Goal: Book appointment/travel/reservation

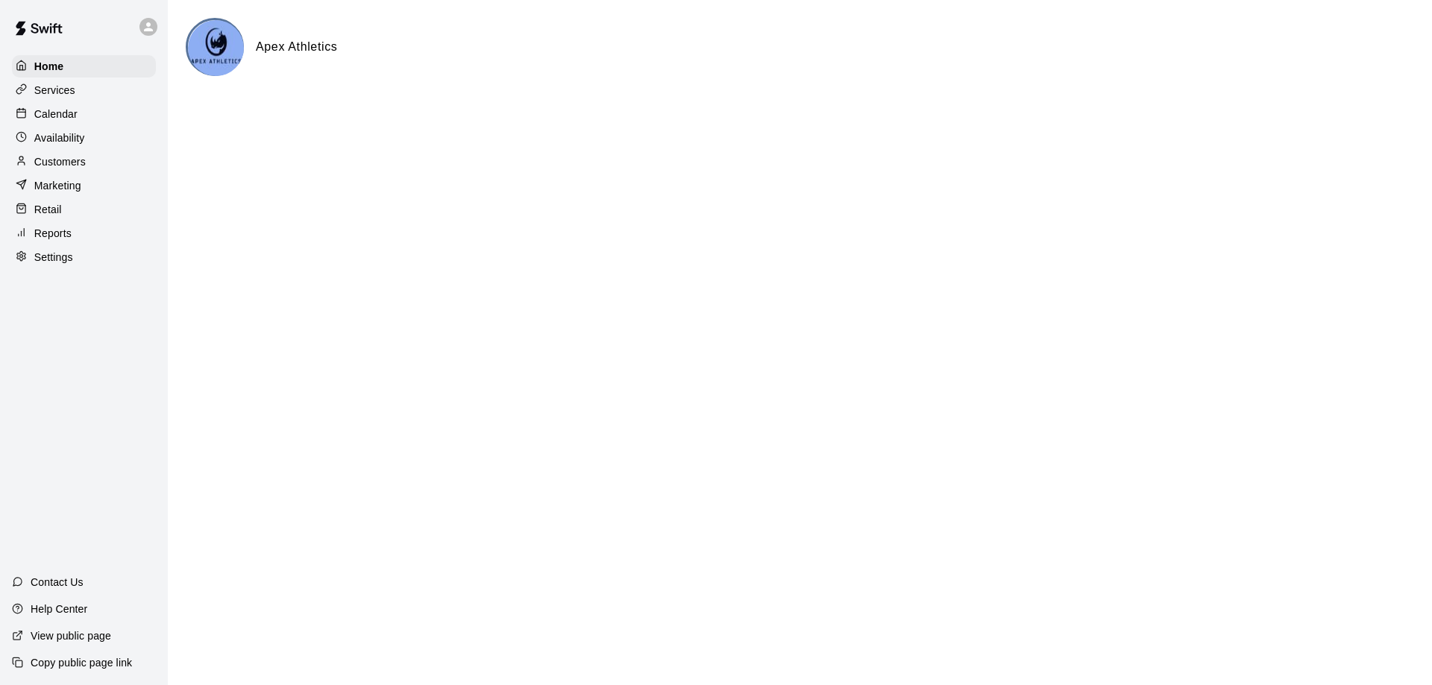
click at [59, 139] on p "Availability" at bounding box center [59, 137] width 51 height 15
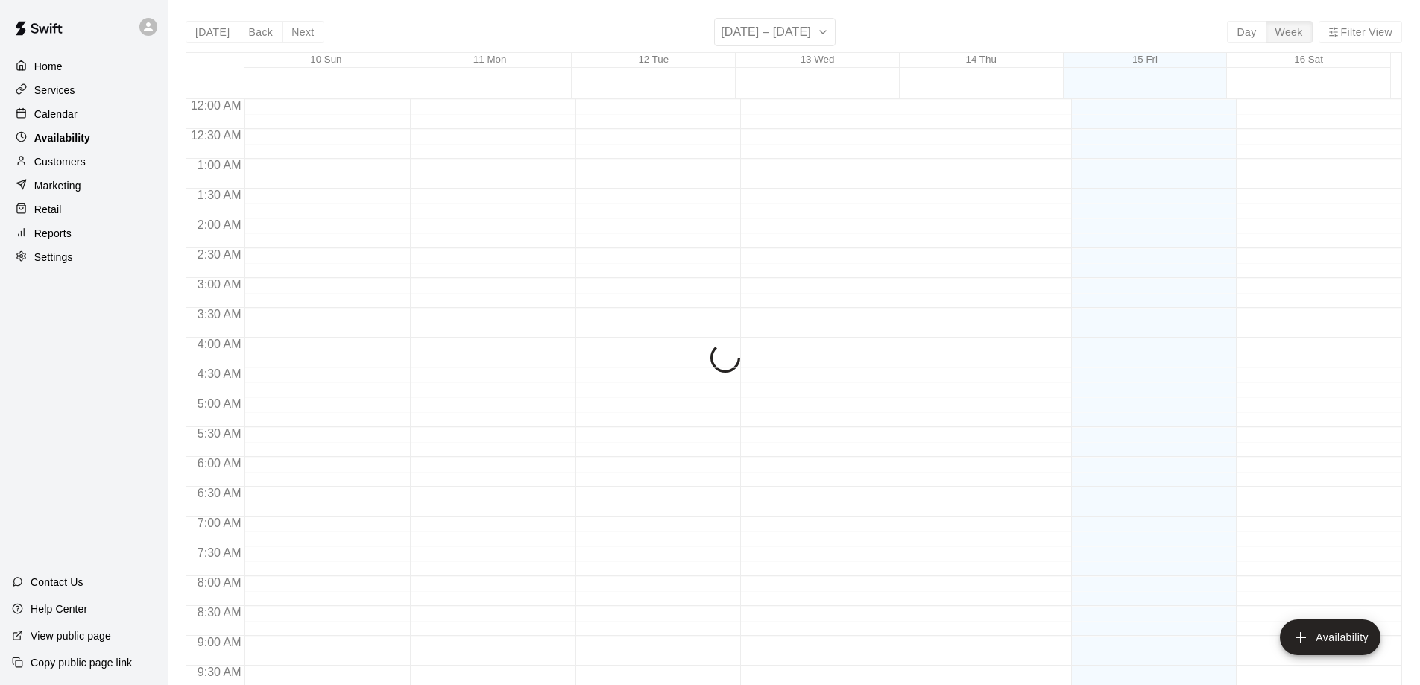
scroll to position [633, 0]
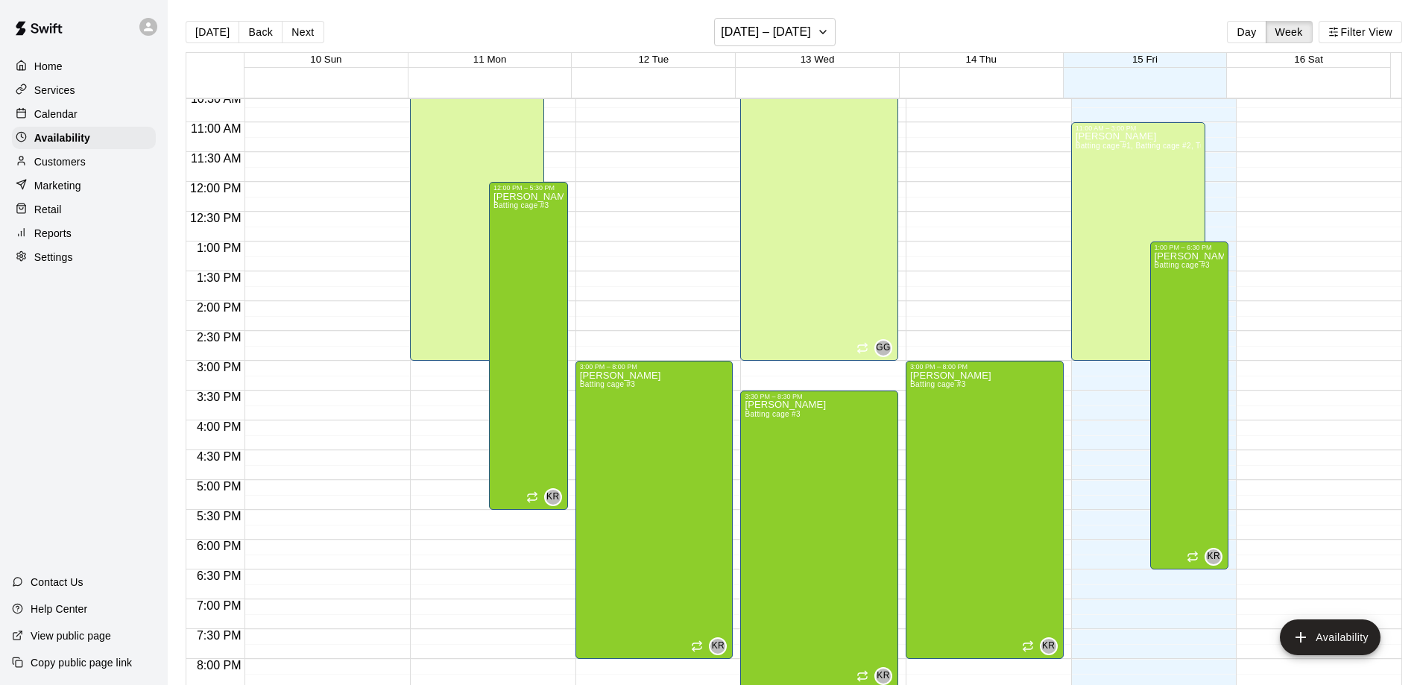
click at [57, 110] on p "Calendar" at bounding box center [55, 114] width 43 height 15
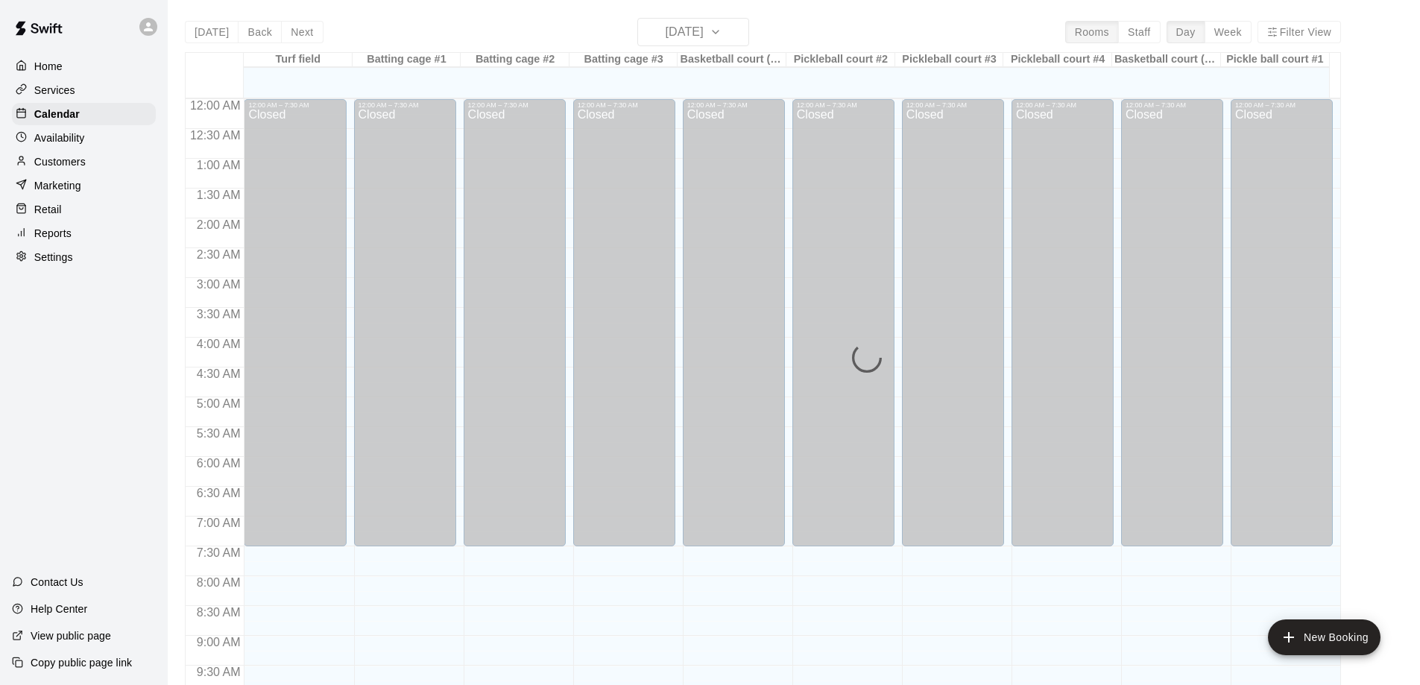
scroll to position [633, 0]
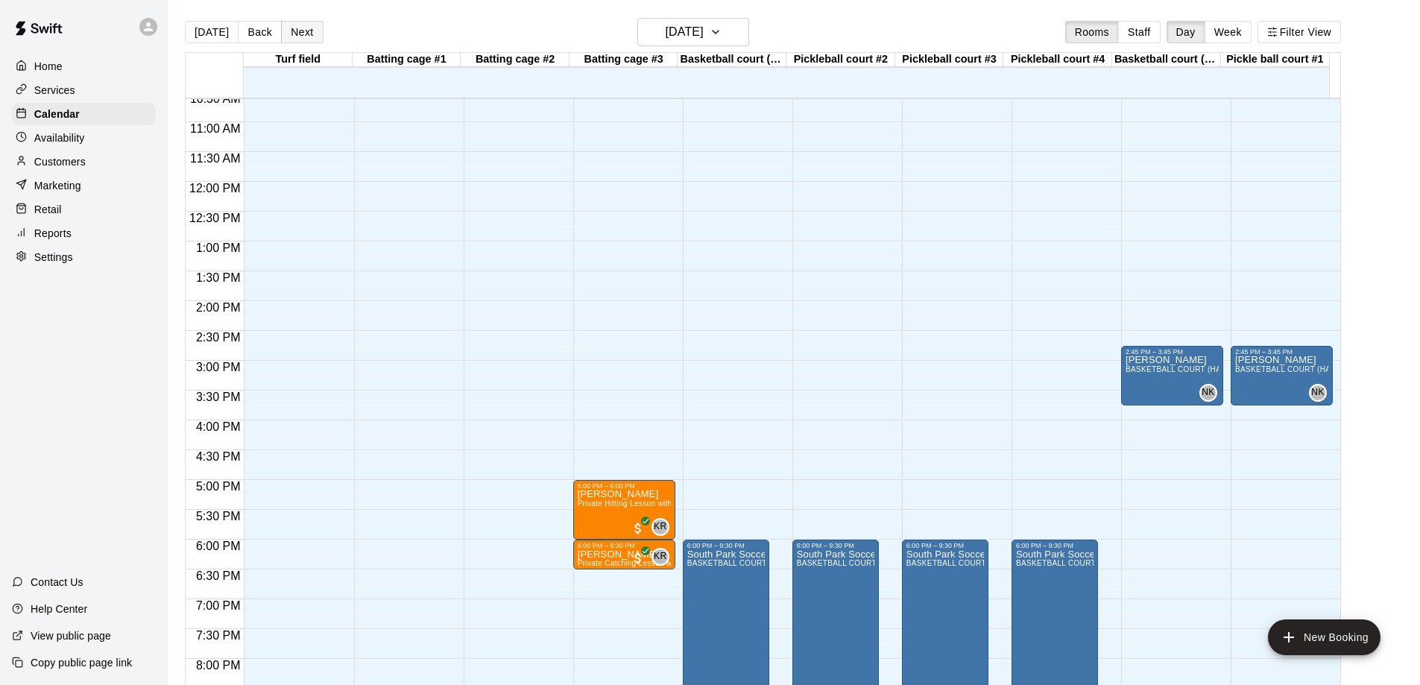
click at [297, 28] on button "Next" at bounding box center [302, 32] width 42 height 22
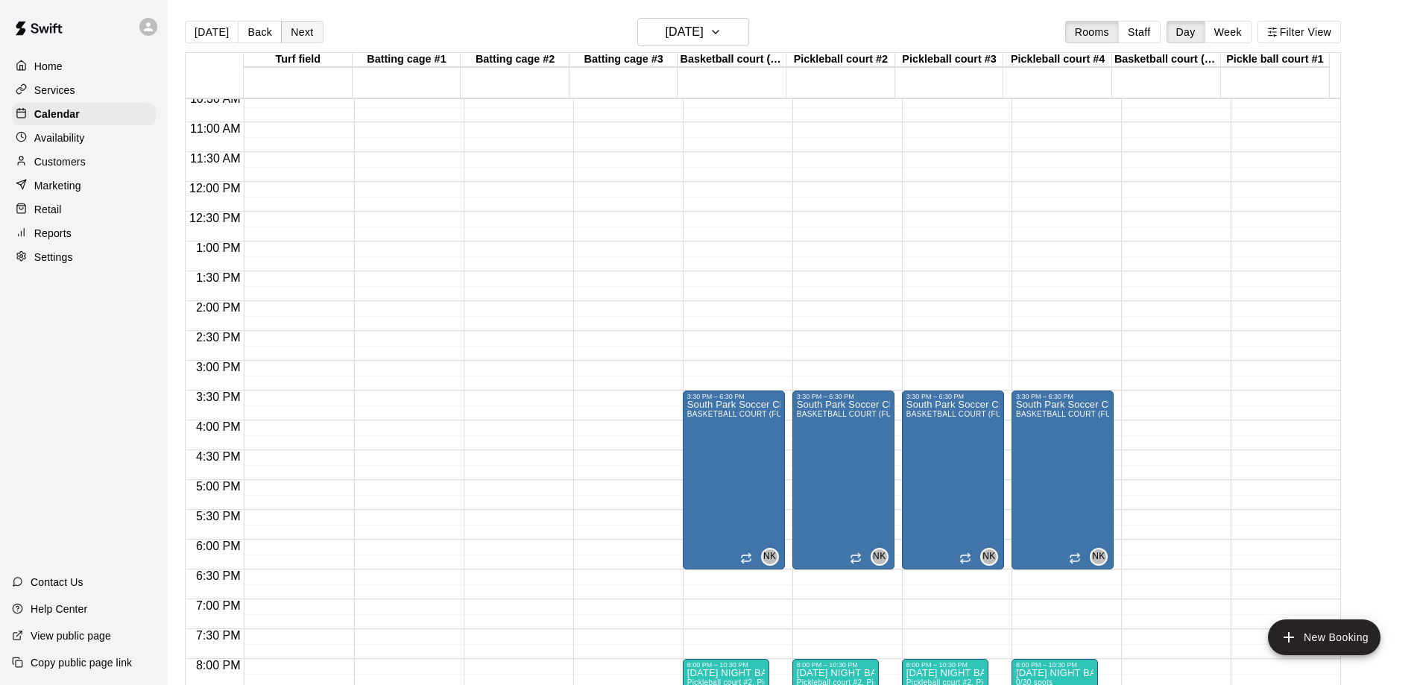
click at [297, 28] on button "Next" at bounding box center [302, 32] width 42 height 22
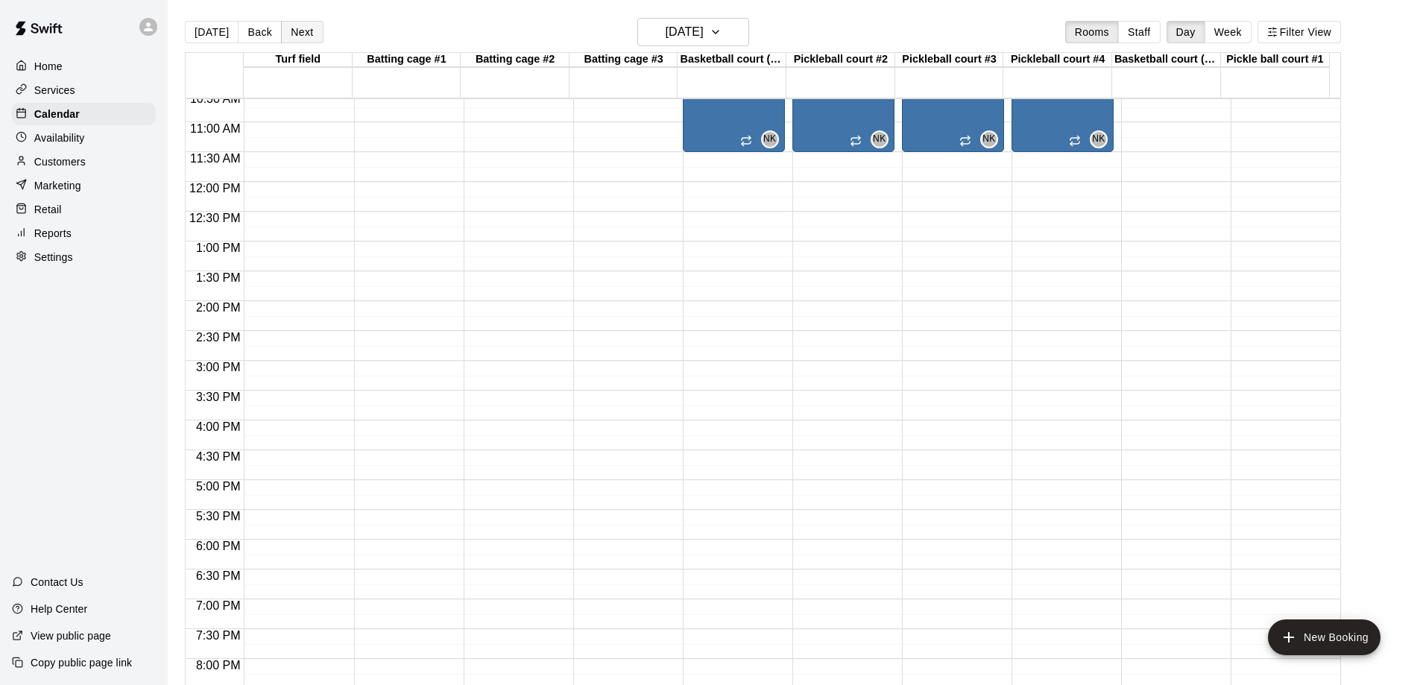
click at [297, 28] on button "Next" at bounding box center [302, 32] width 42 height 22
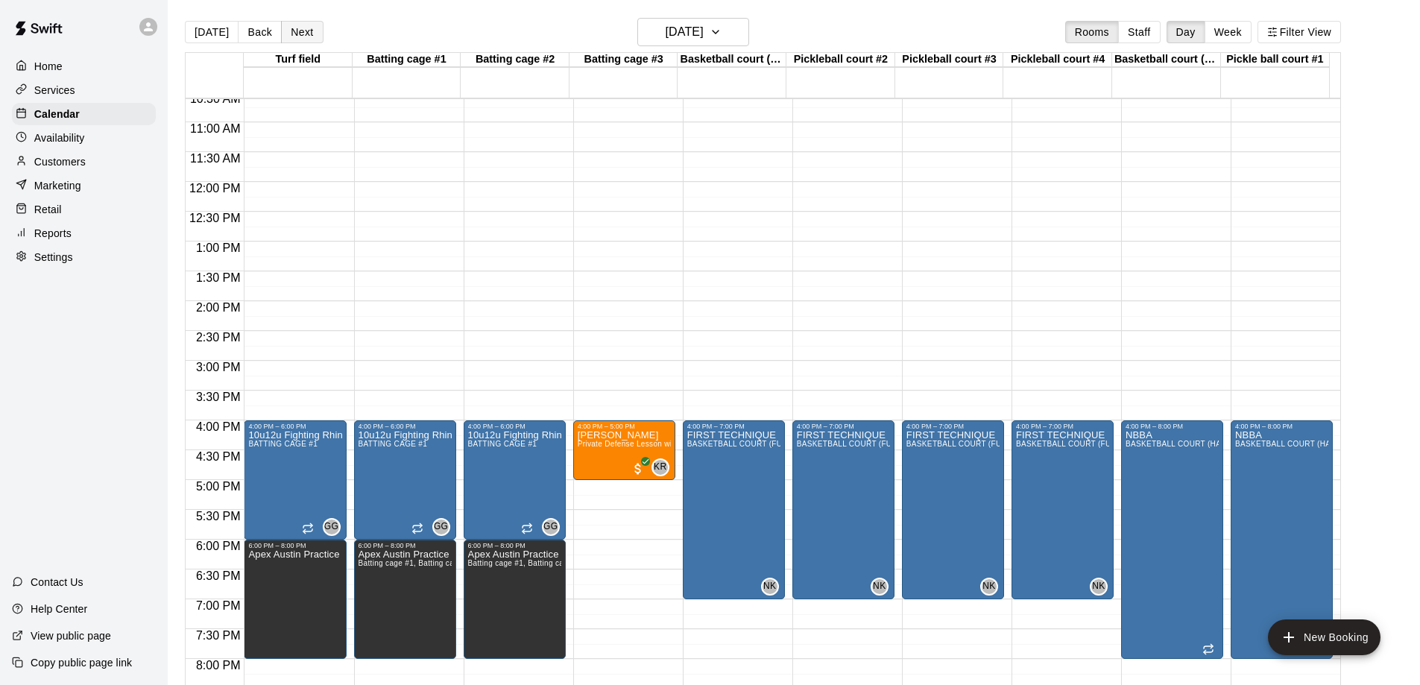
click at [302, 36] on button "Next" at bounding box center [302, 32] width 42 height 22
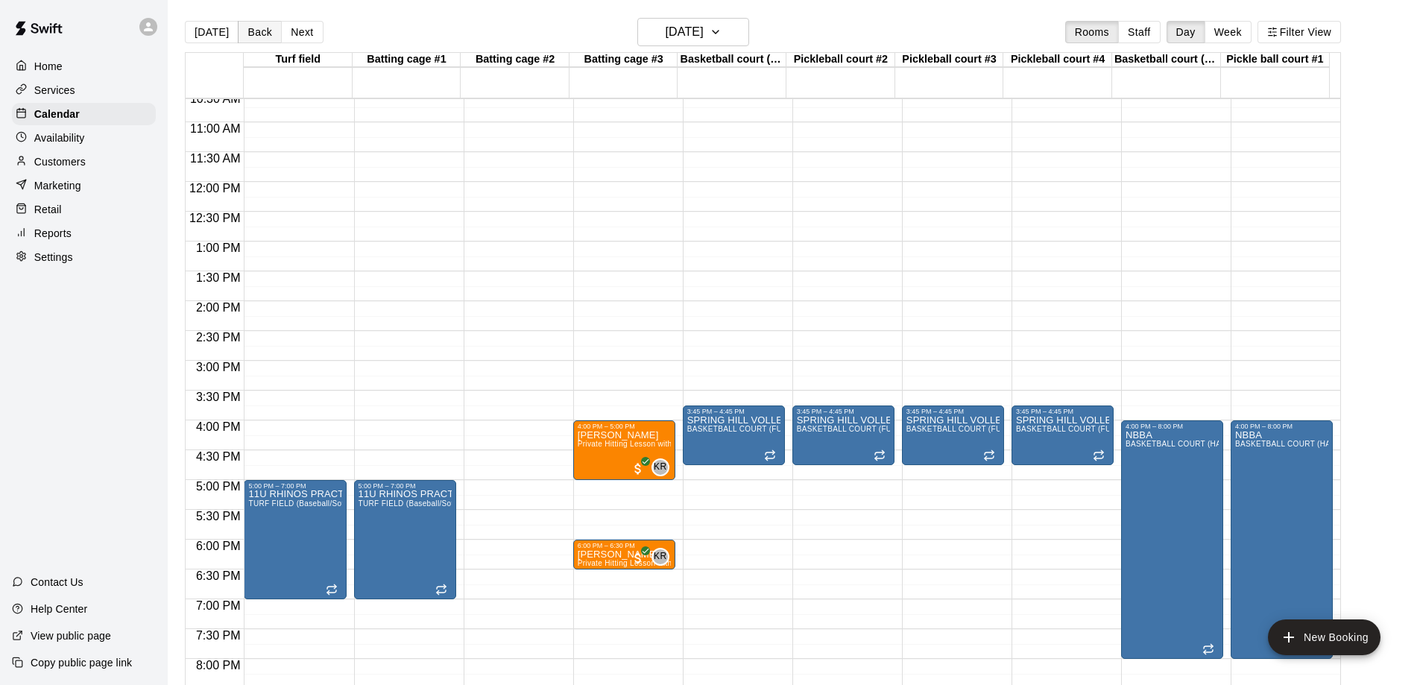
click at [248, 31] on button "Back" at bounding box center [260, 32] width 44 height 22
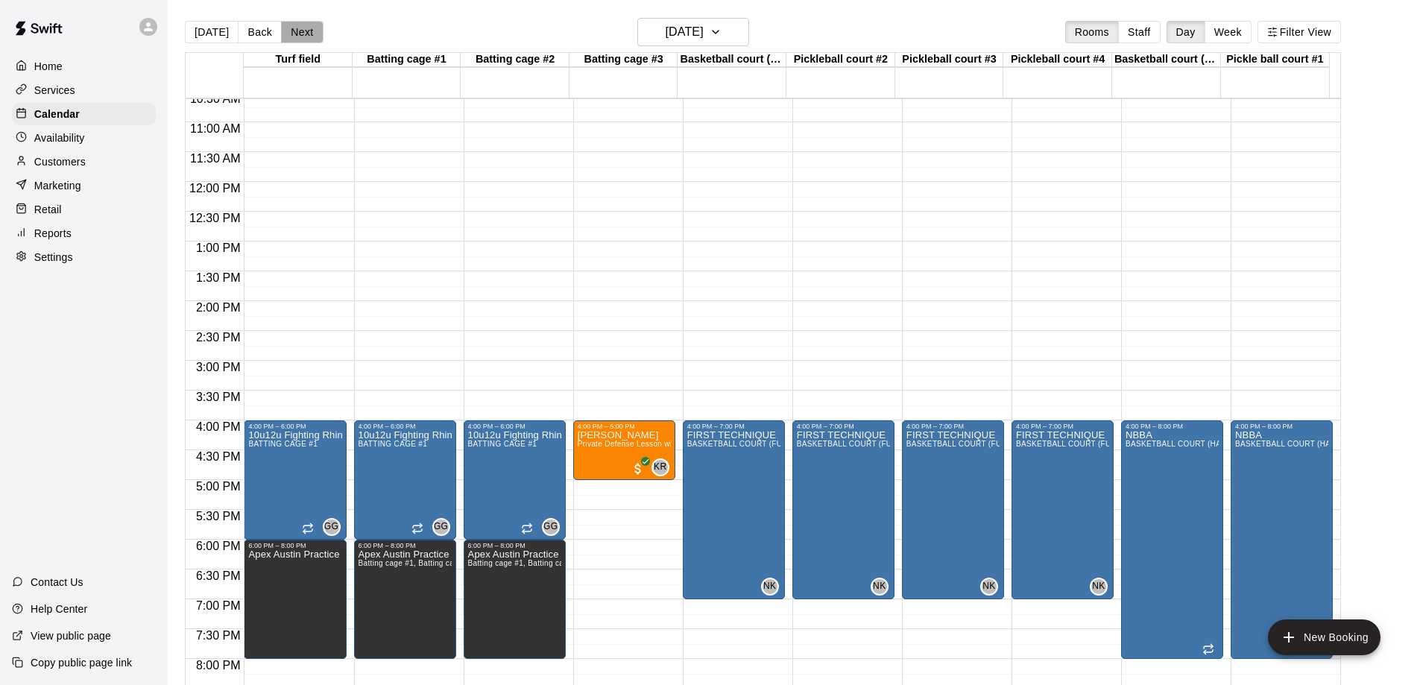
click at [297, 33] on button "Next" at bounding box center [302, 32] width 42 height 22
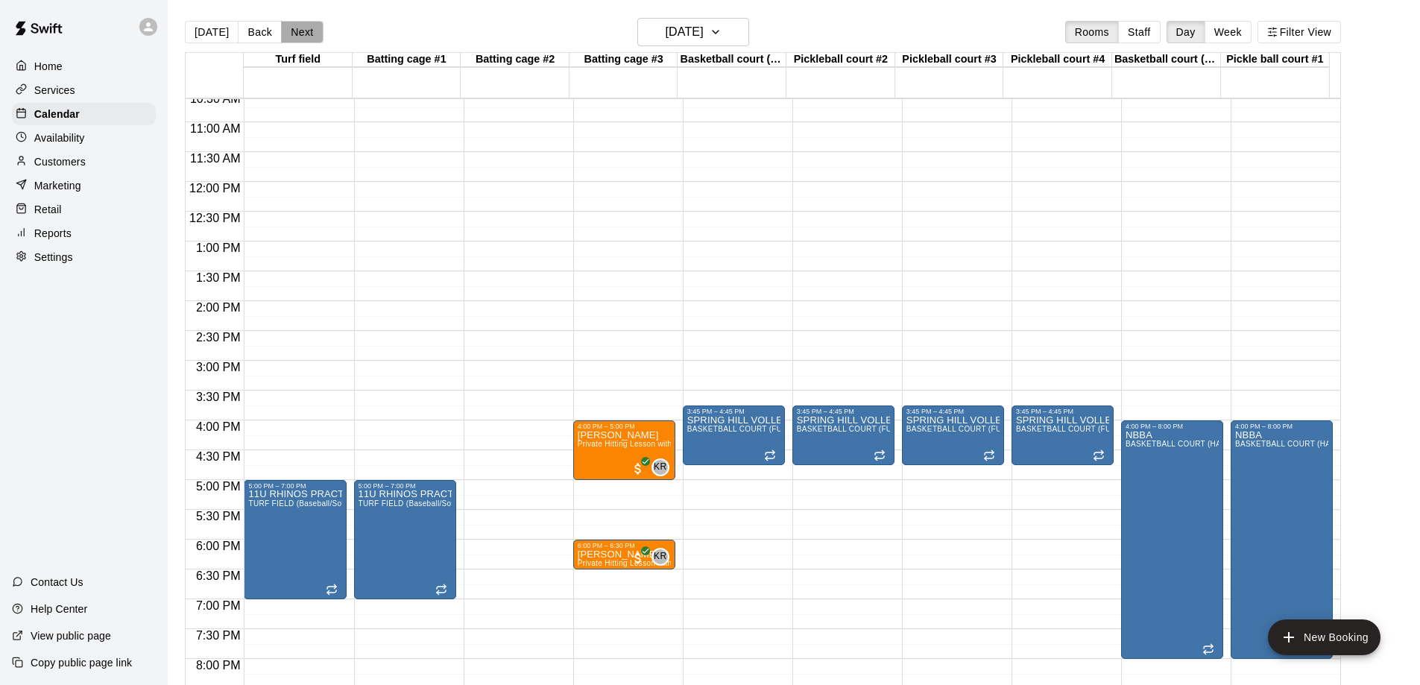
click at [293, 34] on button "Next" at bounding box center [302, 32] width 42 height 22
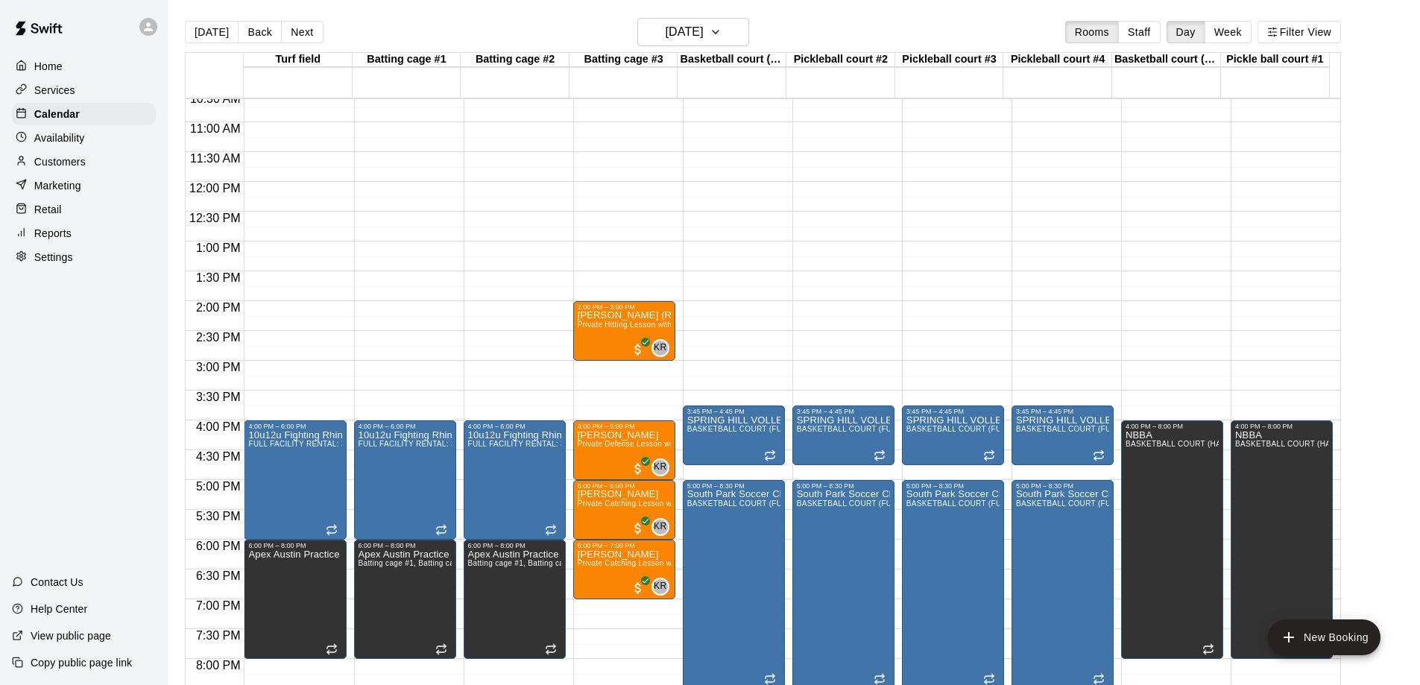
click at [252, 31] on button "Back" at bounding box center [260, 32] width 44 height 22
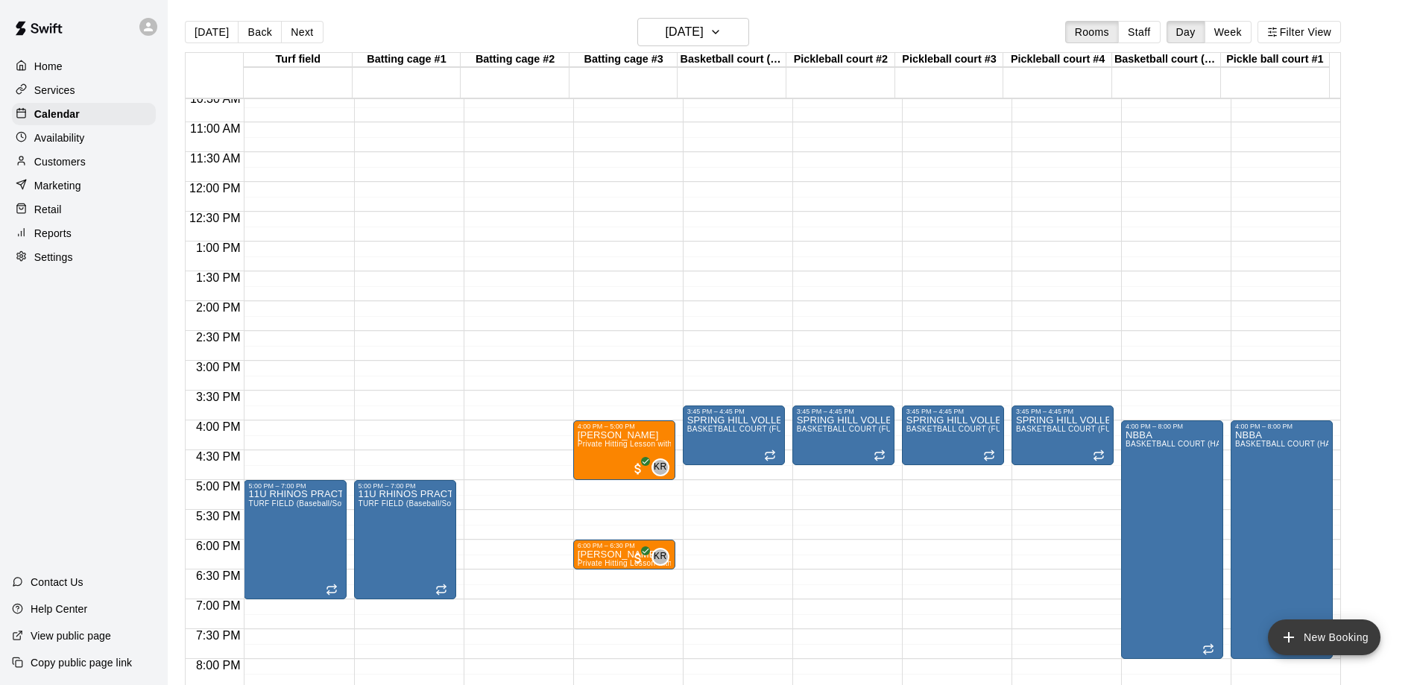
click at [1326, 629] on button "New Booking" at bounding box center [1324, 638] width 113 height 36
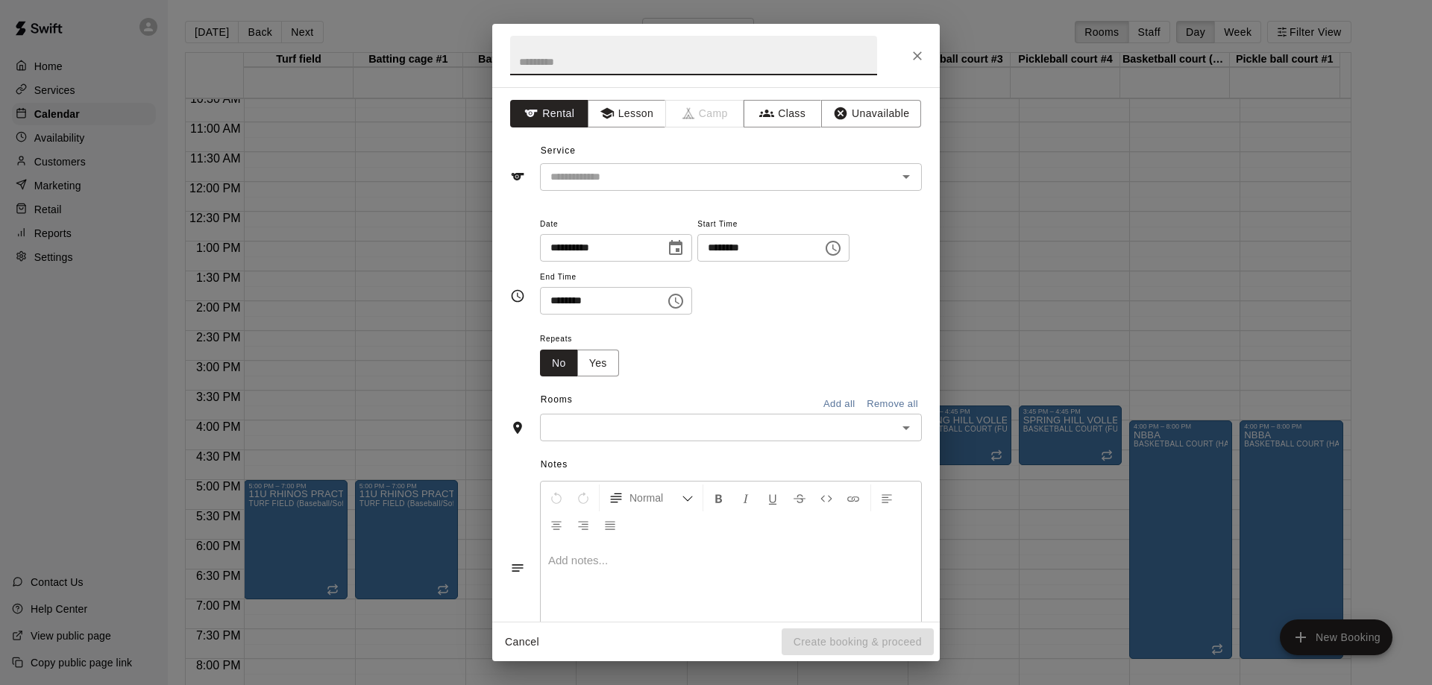
click at [582, 61] on input "text" at bounding box center [693, 56] width 367 height 40
click at [629, 110] on button "Lesson" at bounding box center [627, 114] width 78 height 28
click at [577, 57] on input "text" at bounding box center [693, 56] width 367 height 40
click at [917, 54] on icon "Close" at bounding box center [917, 55] width 15 height 15
